Goal: Task Accomplishment & Management: Use online tool/utility

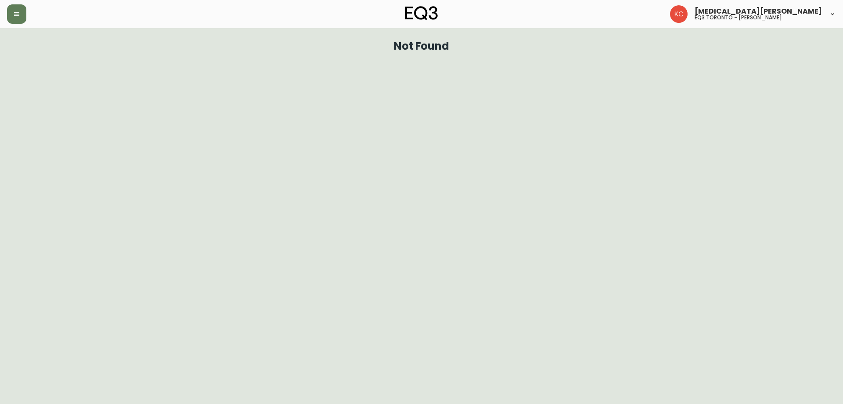
click at [1, 3] on header "[MEDICAL_DATA][PERSON_NAME] eq3 toronto - [PERSON_NAME]" at bounding box center [421, 14] width 843 height 28
click at [11, 12] on button "button" at bounding box center [16, 13] width 19 height 19
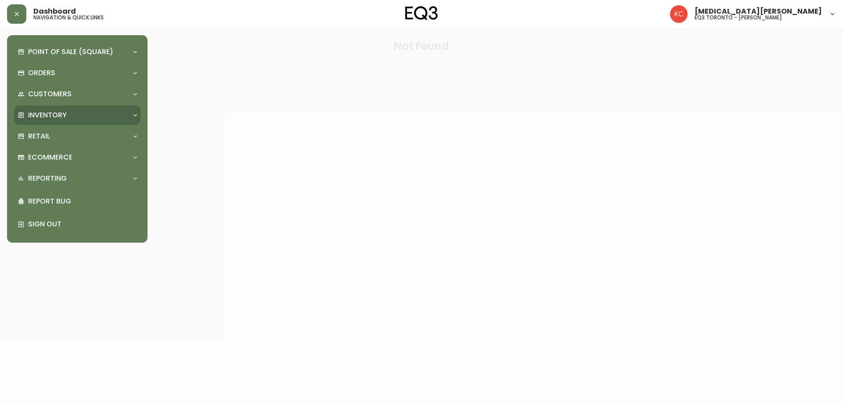
click at [67, 119] on div "Inventory" at bounding box center [73, 115] width 111 height 10
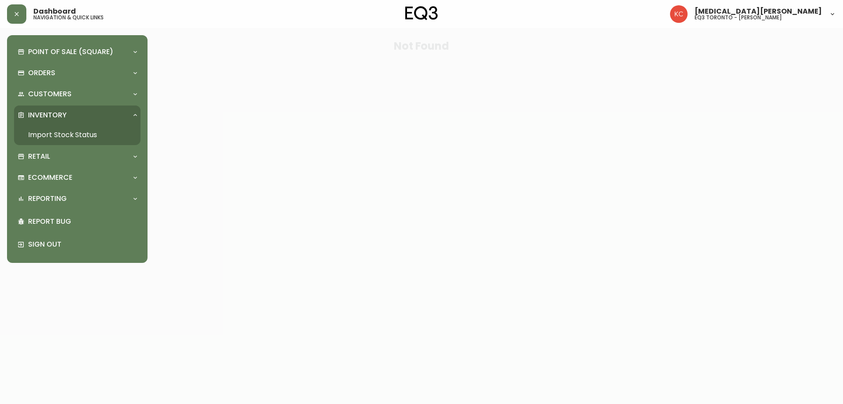
click at [69, 137] on link "Import Stock Status" at bounding box center [77, 135] width 127 height 20
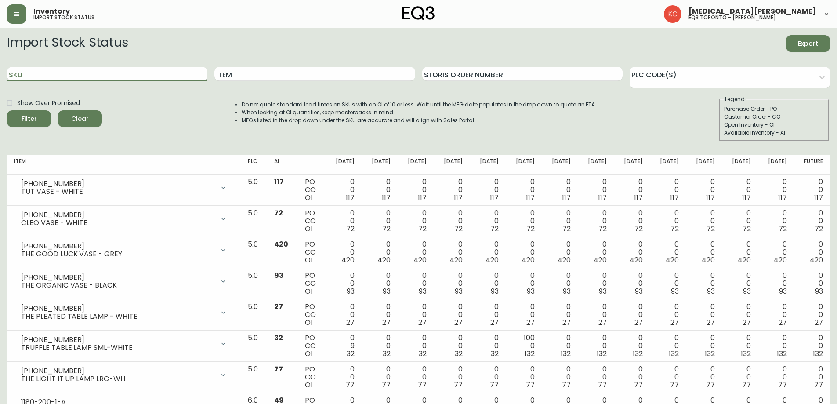
click at [111, 77] on input "SKU" at bounding box center [107, 74] width 200 height 14
paste input "[PHONE_NUMBER]"
click at [7, 110] on button "Filter" at bounding box center [29, 118] width 44 height 17
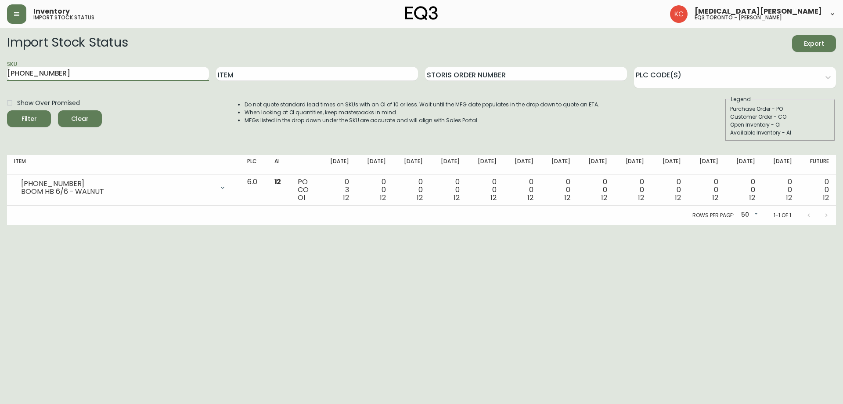
drag, startPoint x: 116, startPoint y: 75, endPoint x: 0, endPoint y: 81, distance: 115.7
click at [0, 81] on main "Import Stock Status Export SKU [PHONE_NUMBER] Item Storis Order Number PLC Code…" at bounding box center [421, 126] width 843 height 197
paste input "0"
click at [7, 110] on button "Filter" at bounding box center [29, 118] width 44 height 17
drag, startPoint x: 72, startPoint y: 73, endPoint x: 0, endPoint y: 61, distance: 72.9
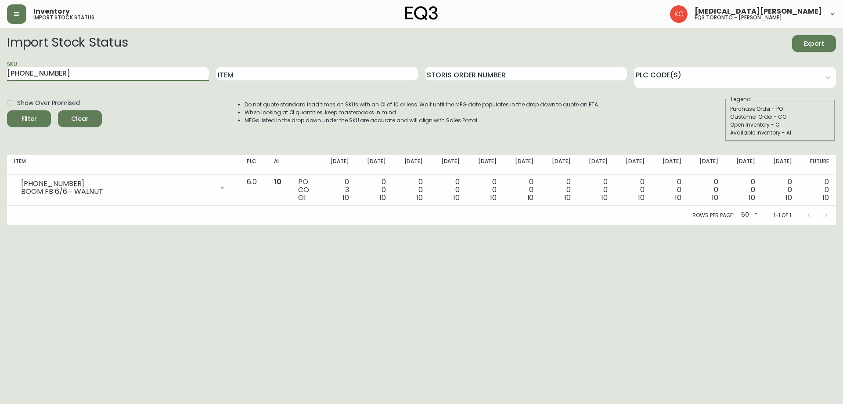
click at [0, 65] on main "Import Stock Status Export SKU [PHONE_NUMBER] Item Storis Order Number PLC Code…" at bounding box center [421, 126] width 843 height 197
paste input "12"
click at [7, 110] on button "Filter" at bounding box center [29, 118] width 44 height 17
drag, startPoint x: 120, startPoint y: 71, endPoint x: 6, endPoint y: 57, distance: 115.1
click at [0, 74] on main "Import Stock Status Export SKU [PHONE_NUMBER] Item Storis Order Number PLC Code…" at bounding box center [421, 126] width 843 height 197
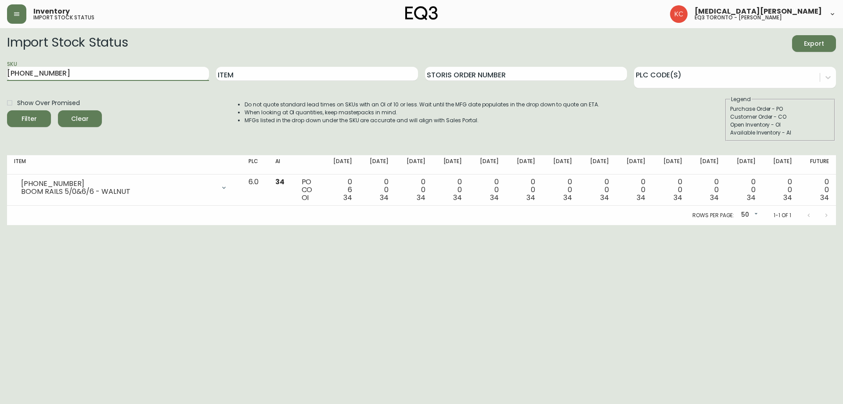
paste input "60"
click at [7, 110] on button "Filter" at bounding box center [29, 118] width 44 height 17
drag, startPoint x: 0, startPoint y: 69, endPoint x: 0, endPoint y: 62, distance: 7.0
click at [0, 65] on main "Import Stock Status Export SKU [PHONE_NUMBER] Item Storis Order Number PLC Code…" at bounding box center [421, 126] width 843 height 197
paste input "[PHONE_NUMBER]"
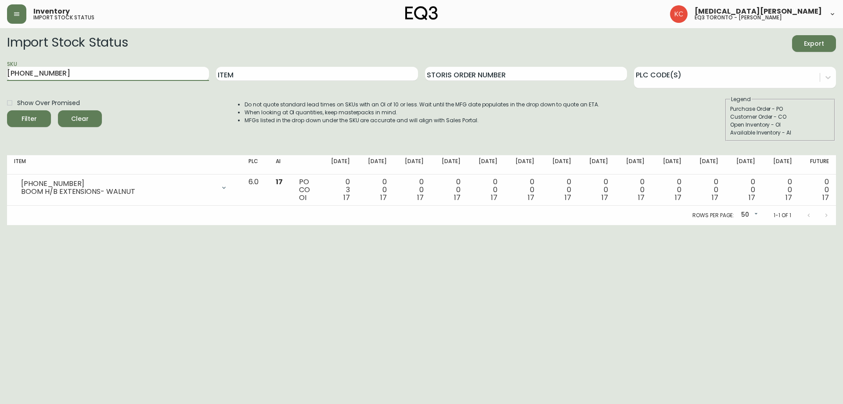
click at [7, 110] on button "Filter" at bounding box center [29, 118] width 44 height 17
drag, startPoint x: 114, startPoint y: 70, endPoint x: 0, endPoint y: 63, distance: 114.0
click at [0, 66] on main "Import Stock Status Export SKU [PHONE_NUMBER] Item Storis Order Number PLC Code…" at bounding box center [421, 126] width 843 height 197
paste input "[PHONE_NUMBER]"
type input "[PHONE_NUMBER]"
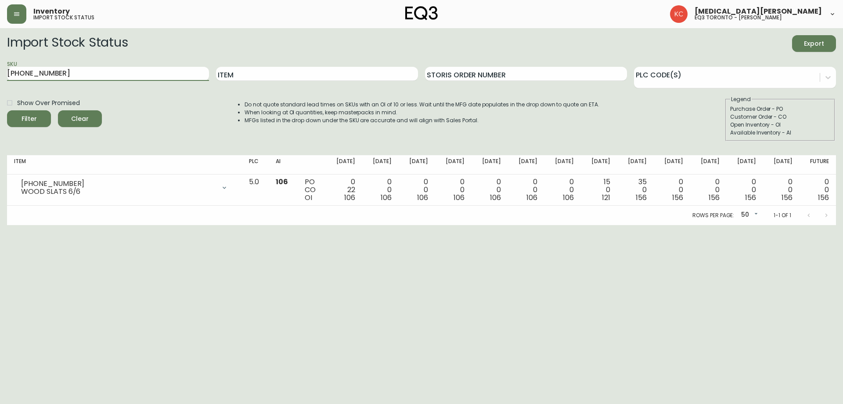
click at [7, 110] on button "Filter" at bounding box center [29, 118] width 44 height 17
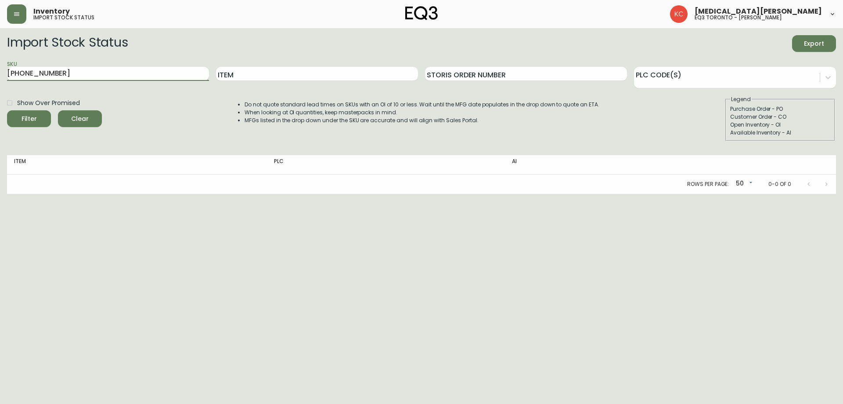
click at [119, 76] on input "[PHONE_NUMBER]" at bounding box center [108, 74] width 202 height 14
click at [7, 110] on button "Filter" at bounding box center [29, 118] width 44 height 17
